Goal: Information Seeking & Learning: Check status

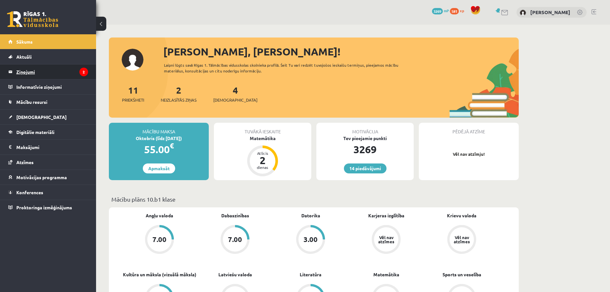
click at [67, 78] on legend "Ziņojumi 2" at bounding box center [52, 71] width 72 height 15
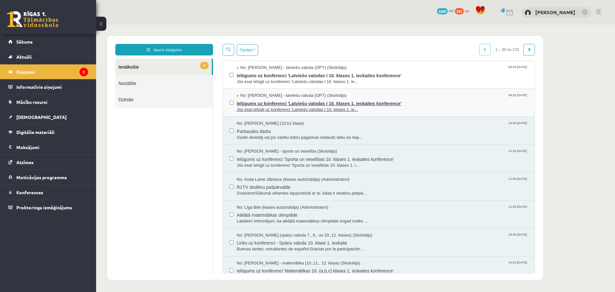
click at [415, 99] on span "Ielūgums uz konferenci 'Latviešu valodas I 10. klases 1. ieskaites konference'" at bounding box center [383, 103] width 292 height 8
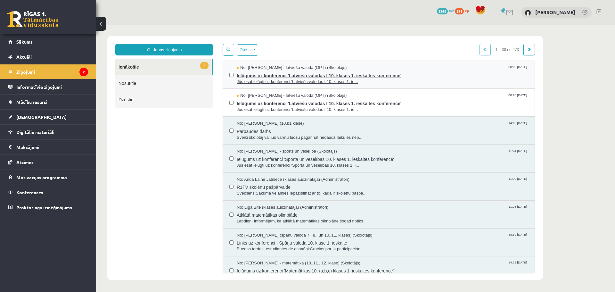
click at [415, 77] on span "Ielūgums uz konferenci 'Latviešu valodas I 10. klases 1. ieskaites konference'" at bounding box center [383, 75] width 292 height 8
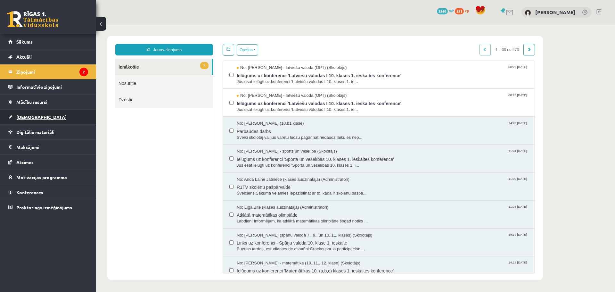
click at [39, 111] on link "[DEMOGRAPHIC_DATA]" at bounding box center [48, 117] width 80 height 15
